Goal: Find contact information

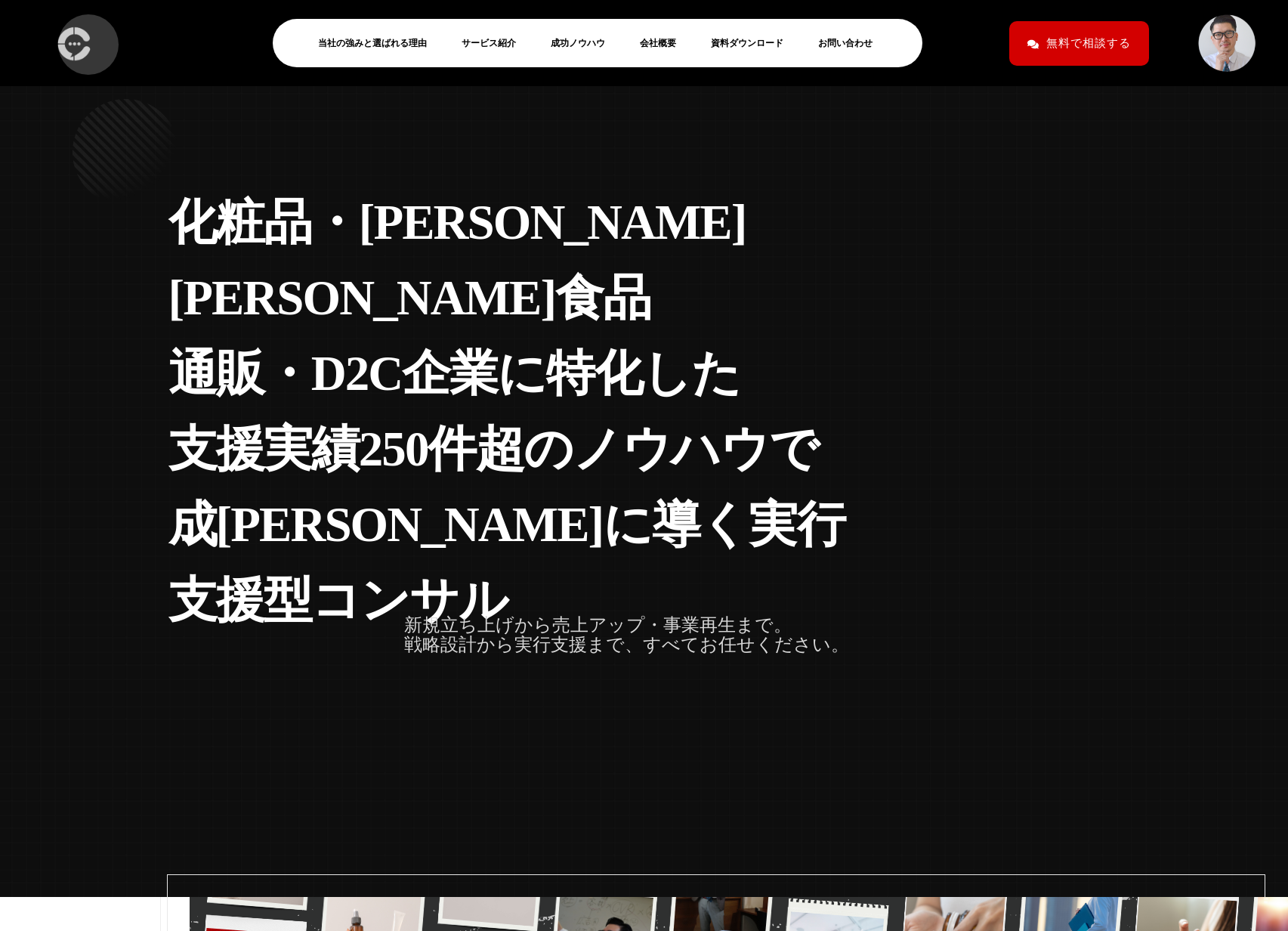
click at [81, 37] on img at bounding box center [73, 43] width 41 height 44
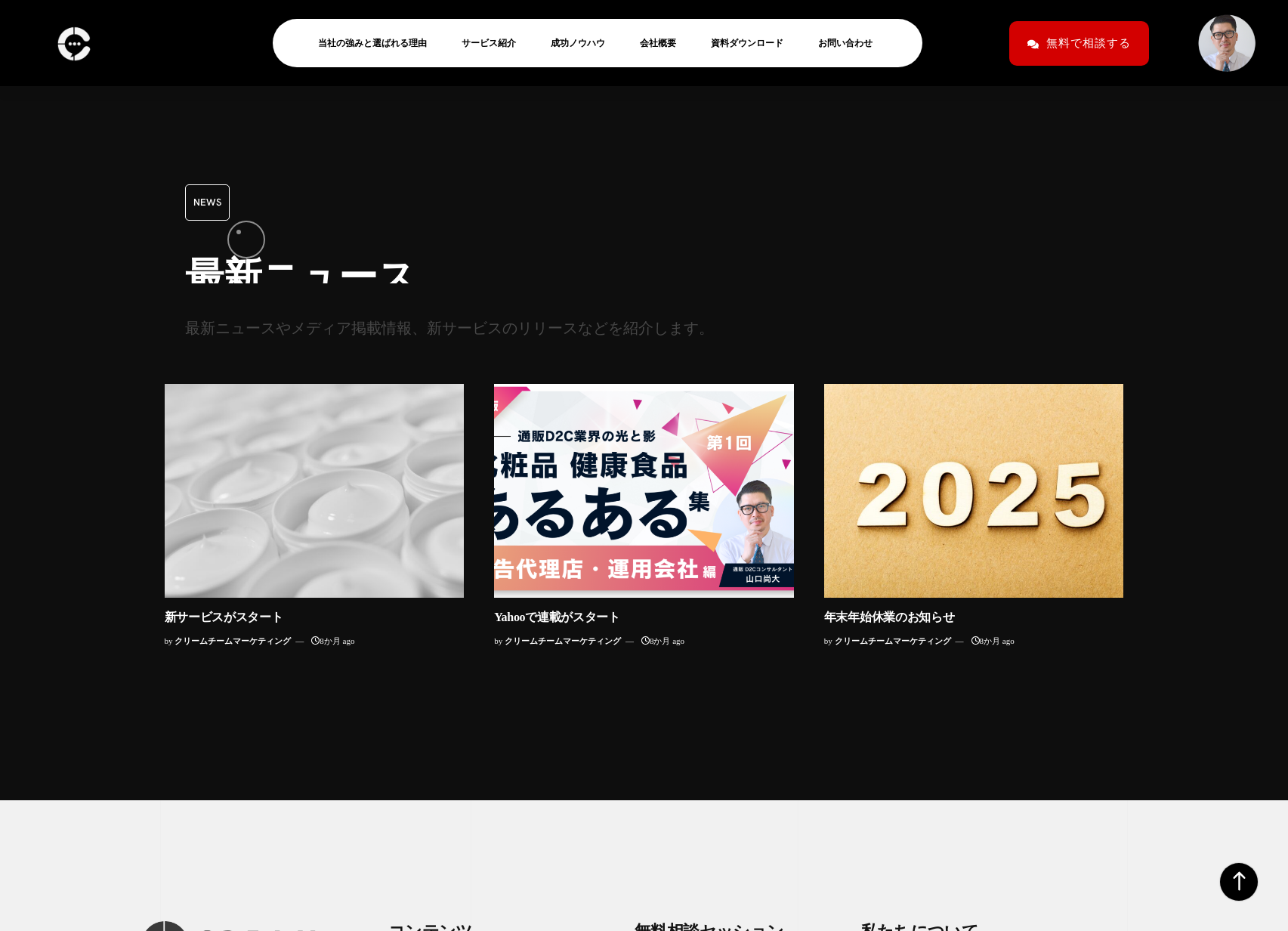
scroll to position [14674, 0]
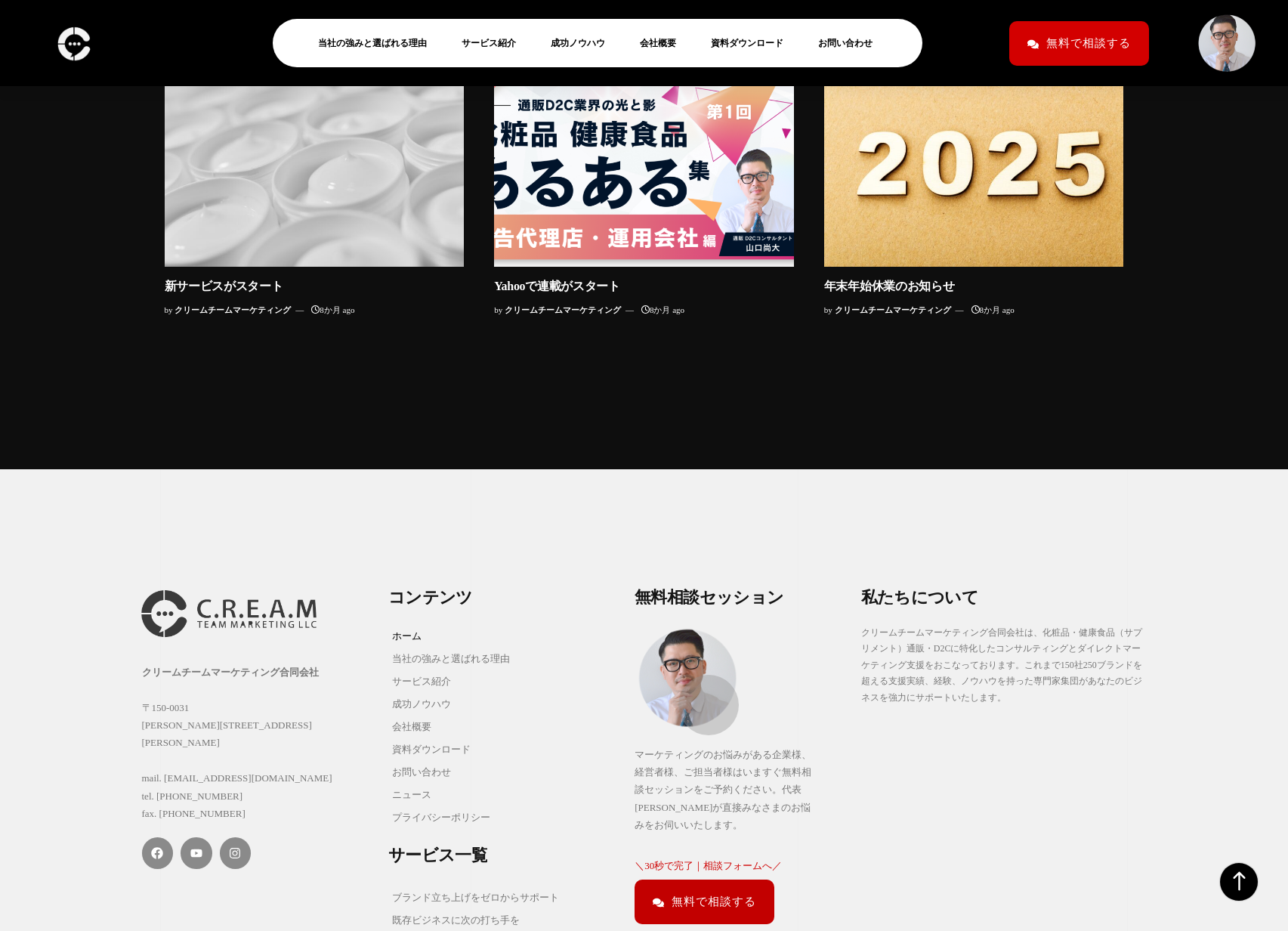
click at [701, 888] on span "無料で相談する" at bounding box center [714, 901] width 85 height 27
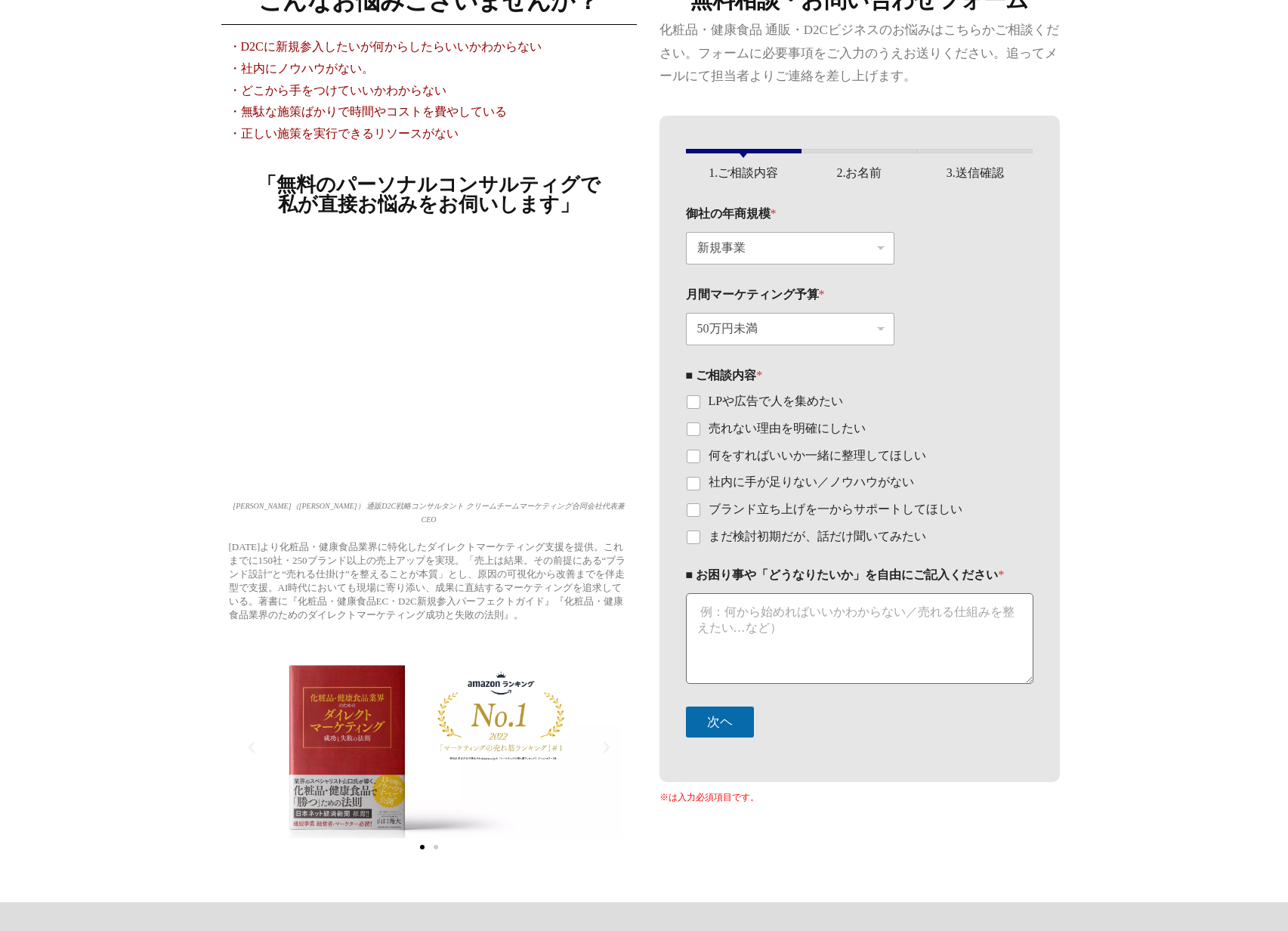
scroll to position [108, 0]
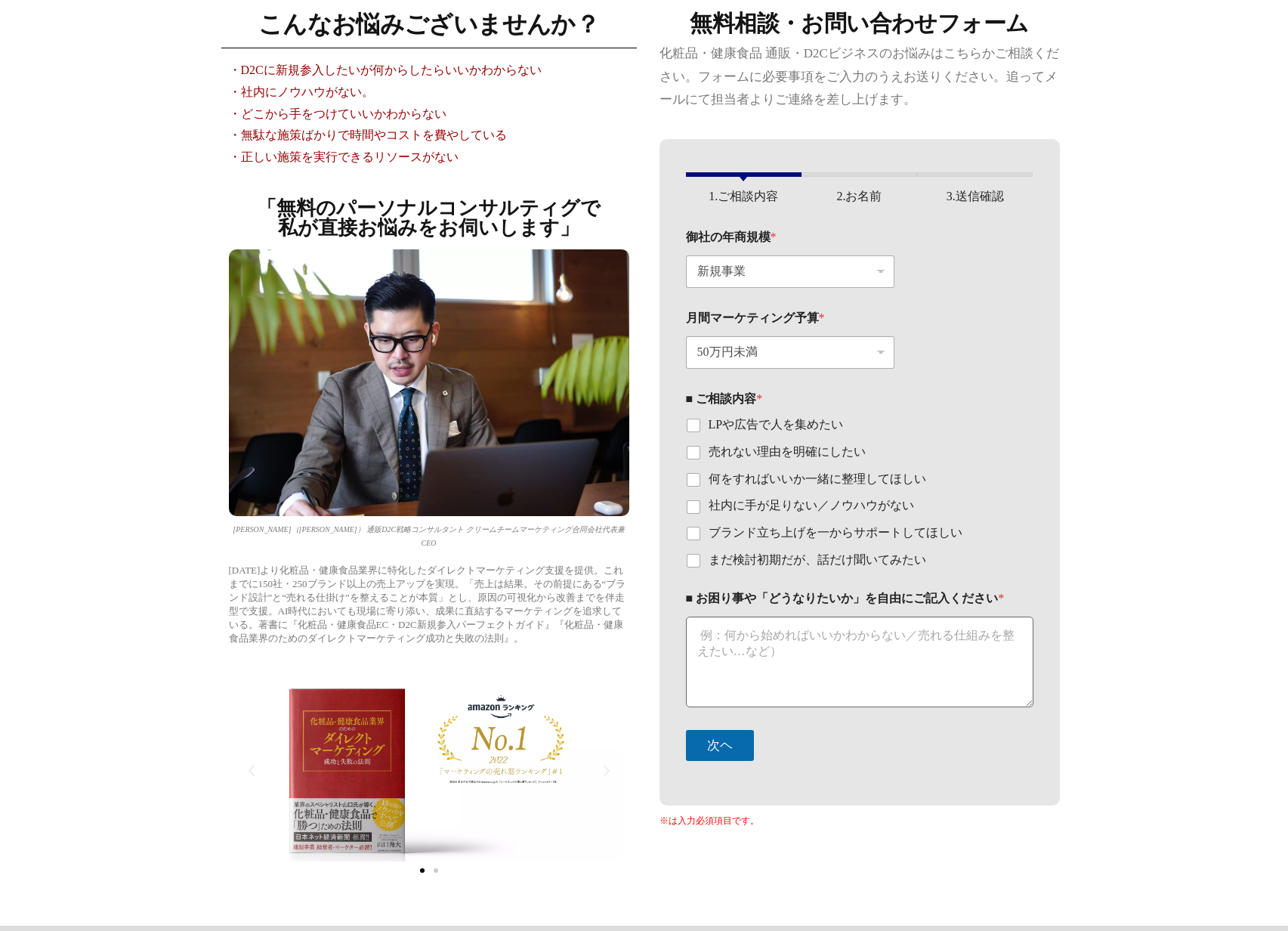
click at [612, 763] on icon "Next slide" at bounding box center [607, 770] width 15 height 15
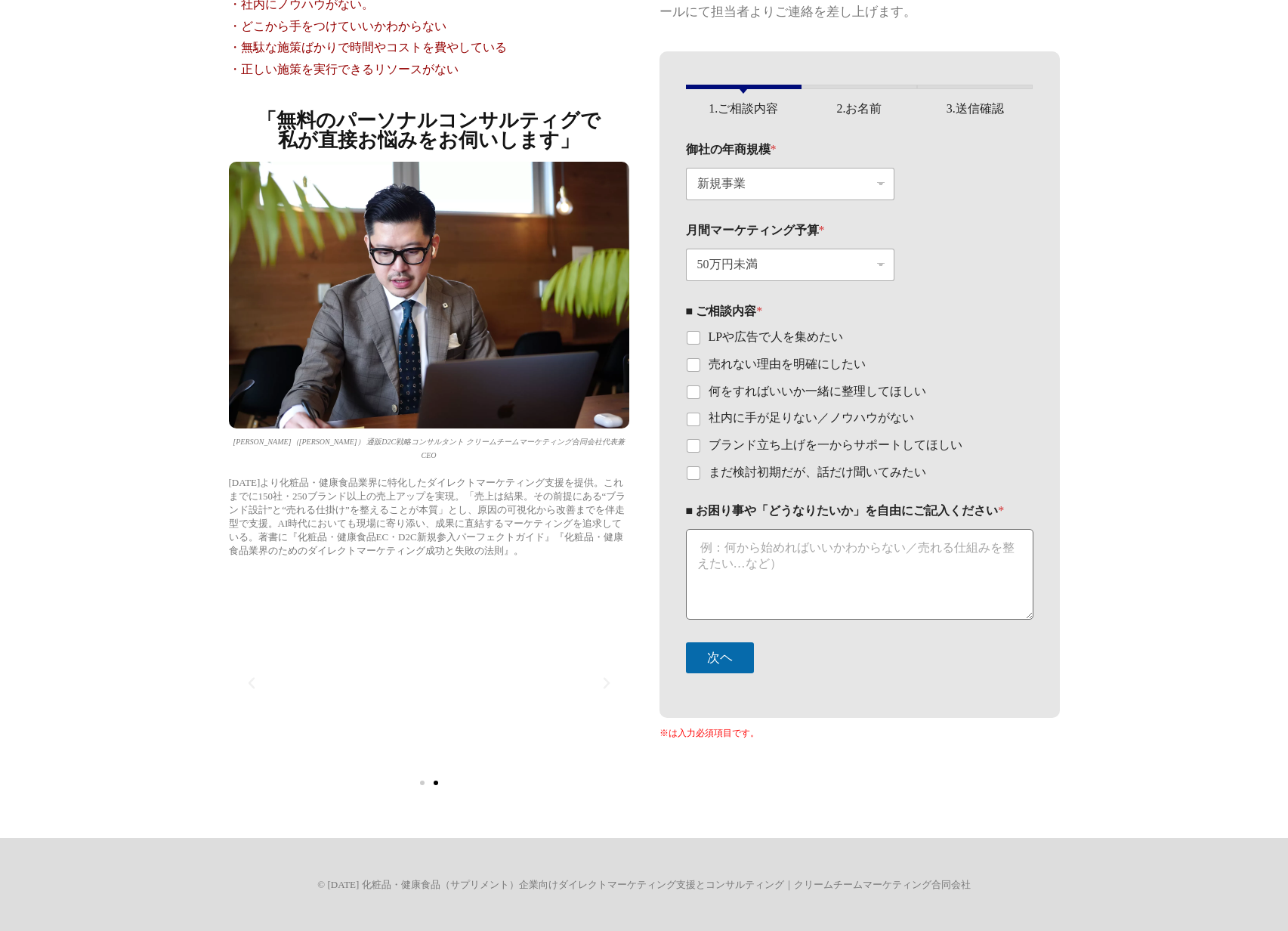
scroll to position [202, 0]
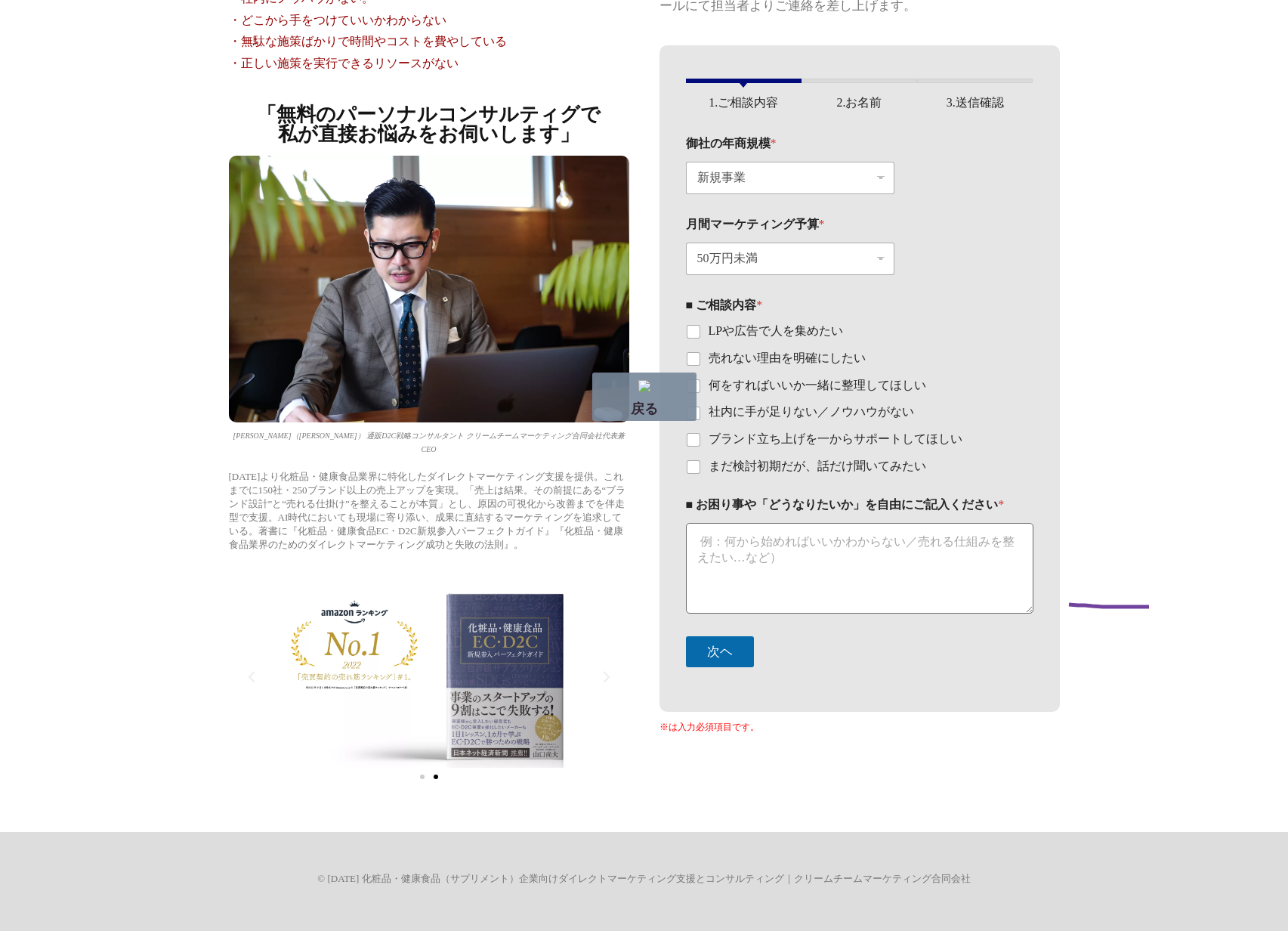
drag, startPoint x: 1156, startPoint y: 607, endPoint x: 1052, endPoint y: 603, distance: 104.1
